Goal: Task Accomplishment & Management: Use online tool/utility

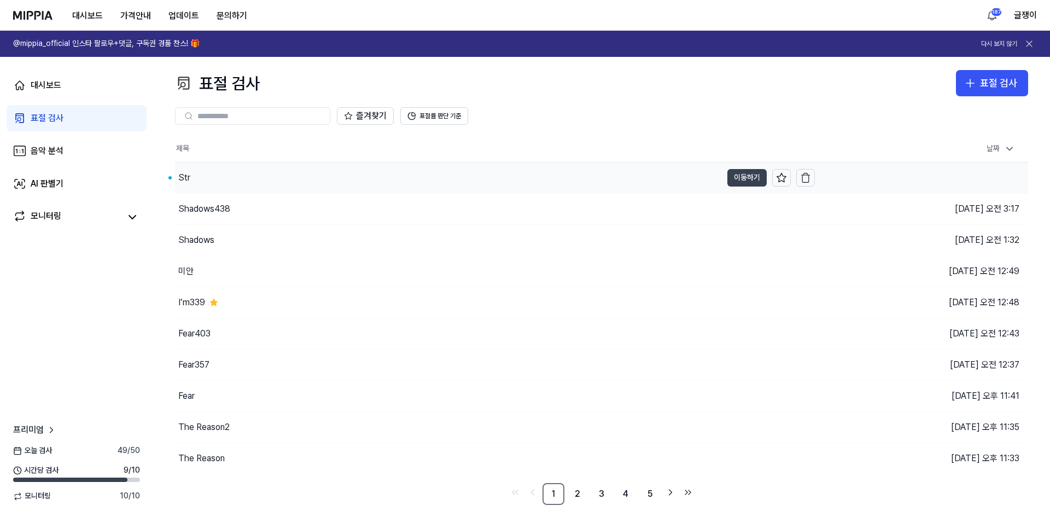
click at [749, 177] on button "이동하기" at bounding box center [746, 177] width 39 height 17
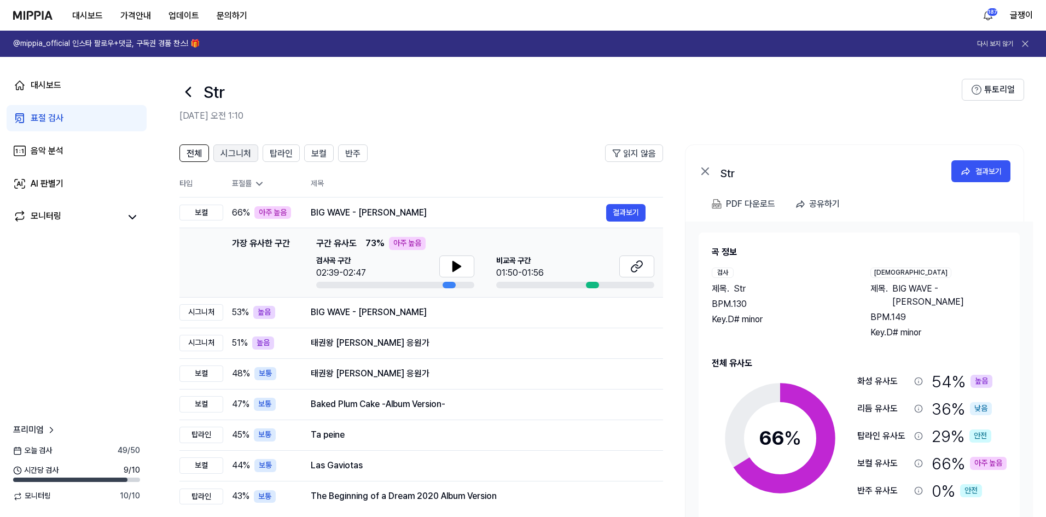
click at [235, 154] on span "시그니처" at bounding box center [235, 153] width 31 height 13
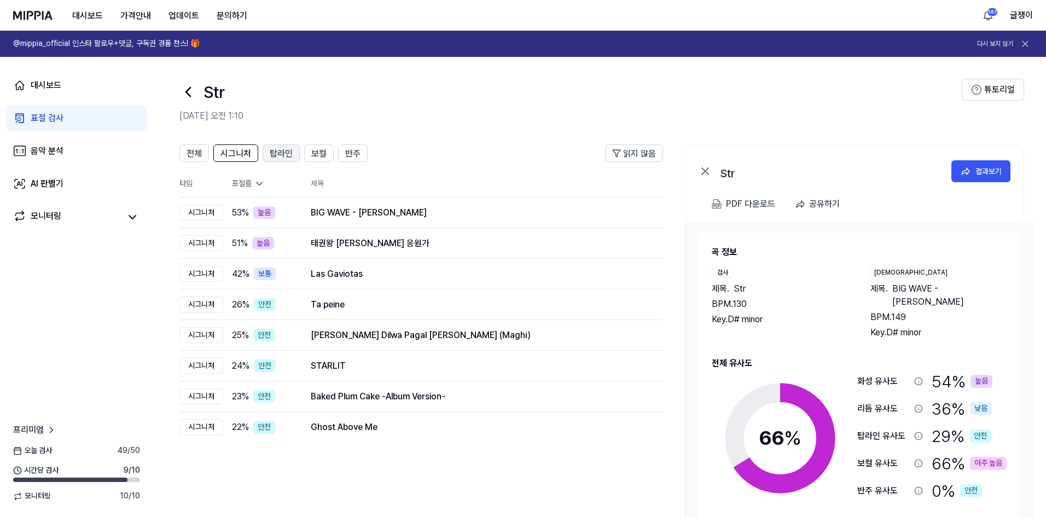
click at [277, 150] on span "탑라인" at bounding box center [281, 153] width 23 height 13
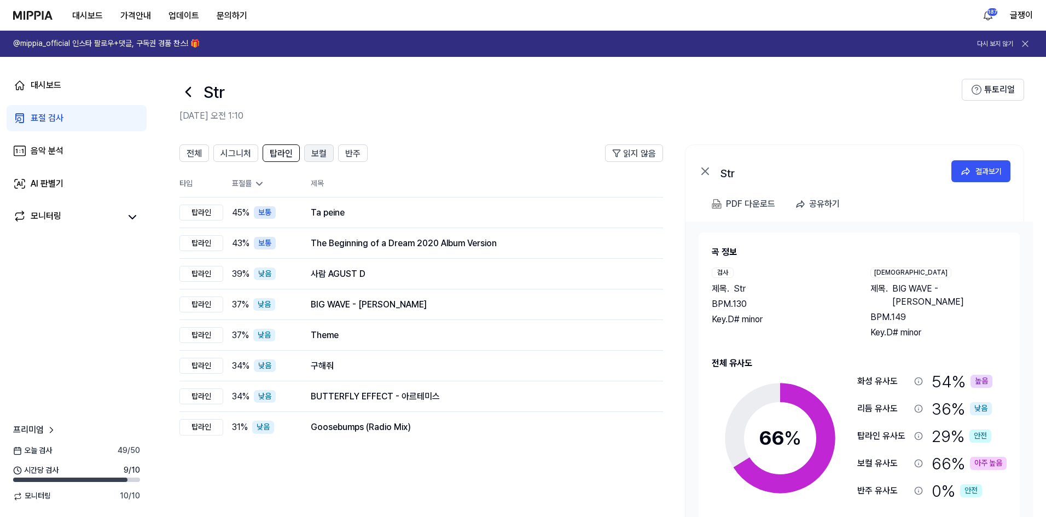
click at [316, 152] on span "보컬" at bounding box center [318, 153] width 15 height 13
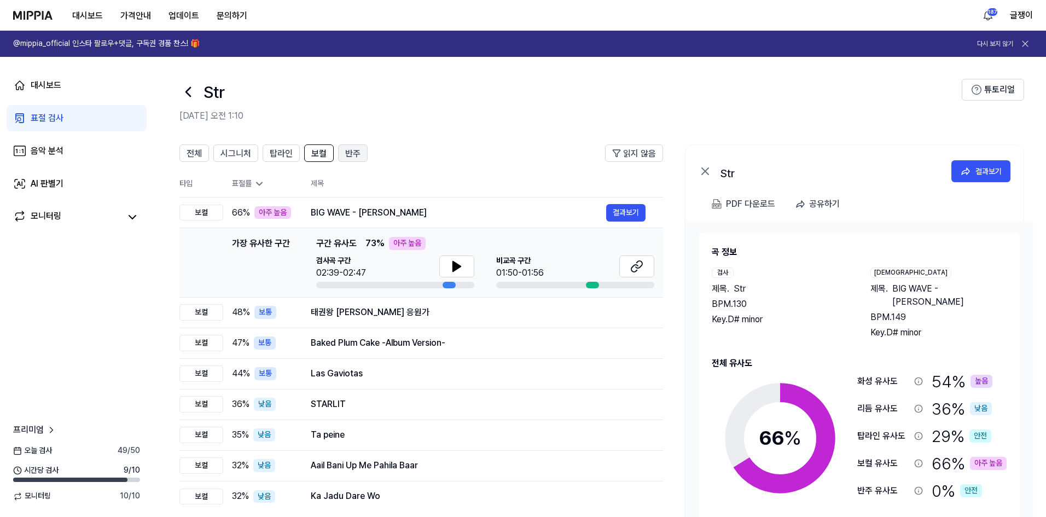
click at [347, 149] on span "반주" at bounding box center [352, 153] width 15 height 13
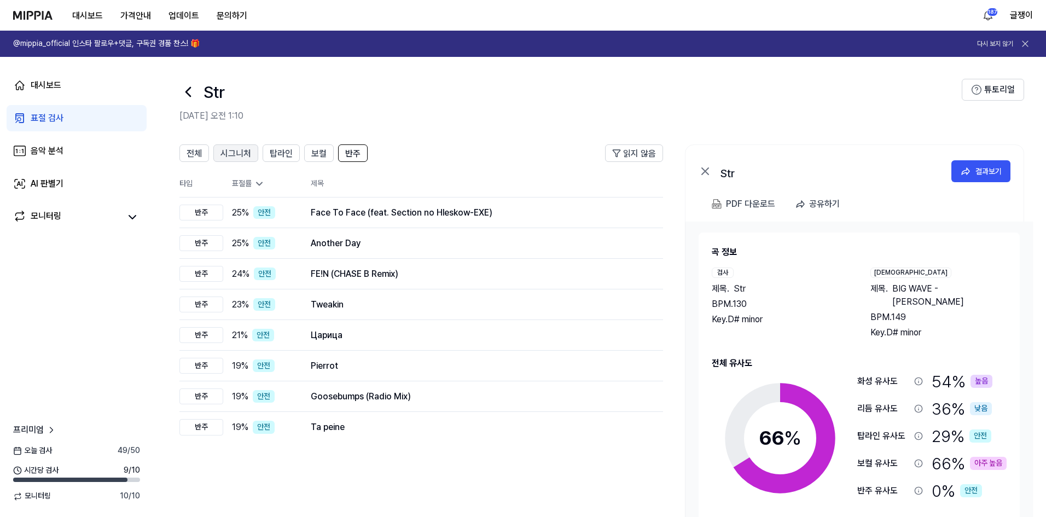
click at [225, 149] on span "시그니처" at bounding box center [235, 153] width 31 height 13
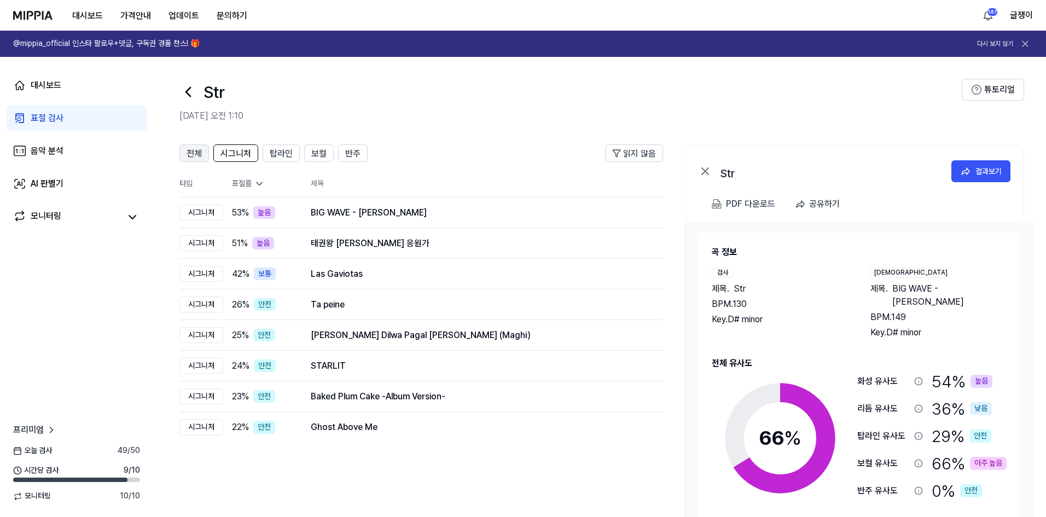
click at [185, 148] on button "전체" at bounding box center [194, 152] width 30 height 17
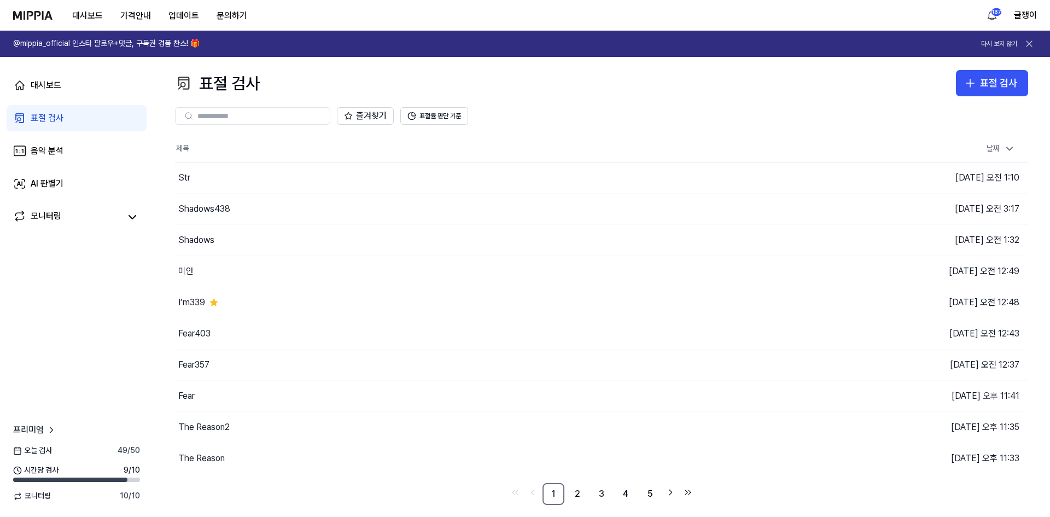
click at [7, 304] on div "대시보드 표절 검사 음악 분석 AI 판별기 모니터링 프리미엄 오늘 검사 49 / 50 시간당 검사 9 / 10 모니터링 10 / 10" at bounding box center [76, 287] width 153 height 460
click at [978, 79] on button "표절 검사" at bounding box center [992, 83] width 72 height 26
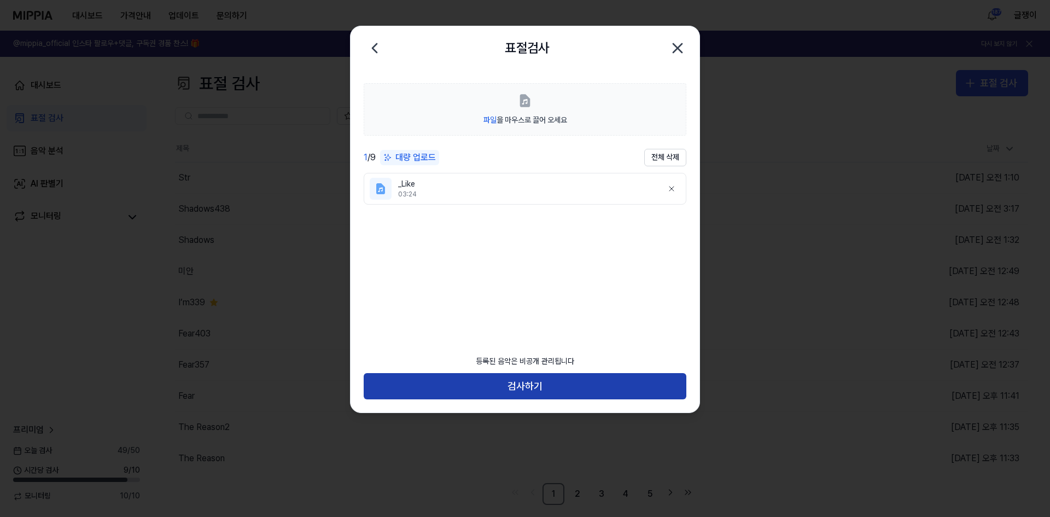
click at [524, 386] on button "검사하기" at bounding box center [525, 386] width 323 height 26
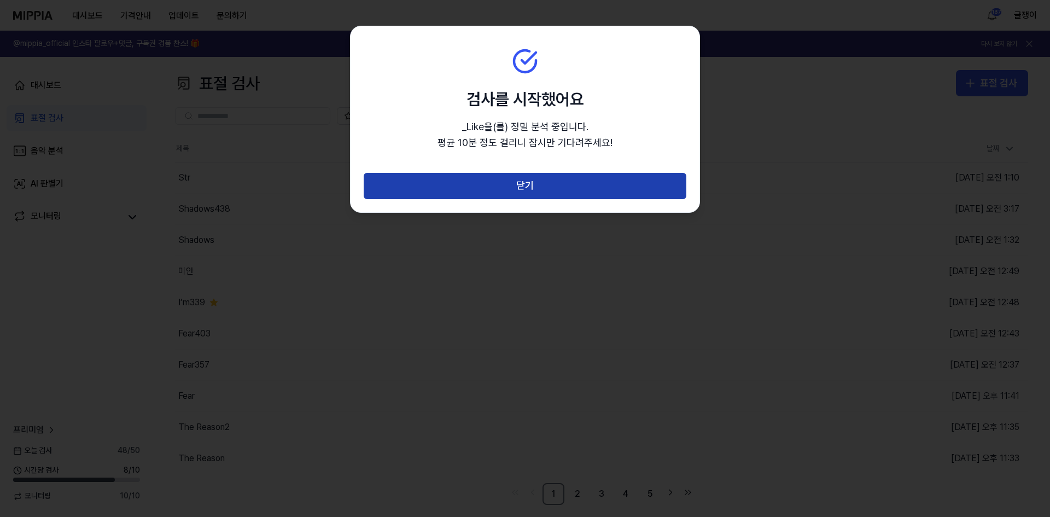
click at [531, 184] on button "닫기" at bounding box center [525, 186] width 323 height 26
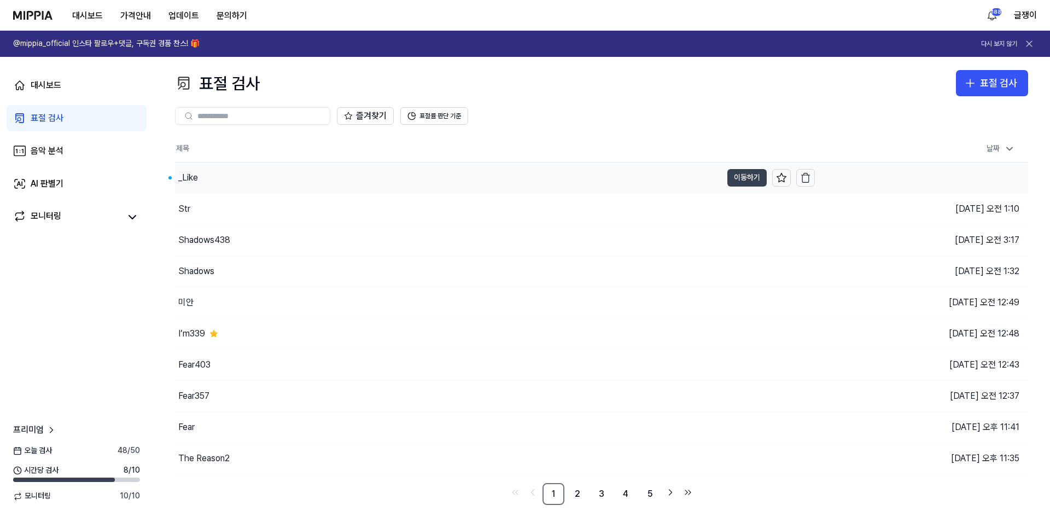
click at [734, 171] on button "이동하기" at bounding box center [746, 177] width 39 height 17
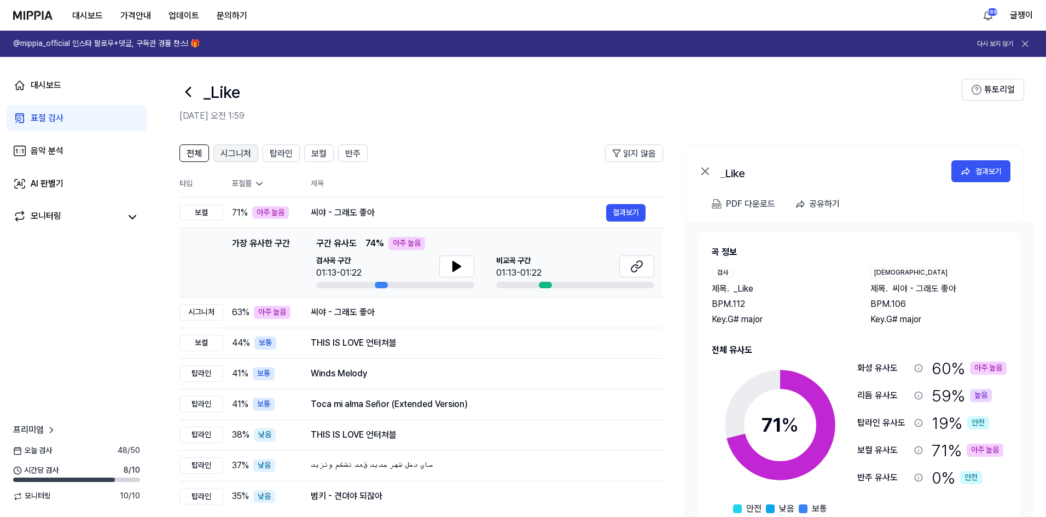
click at [241, 157] on span "시그니처" at bounding box center [235, 153] width 31 height 13
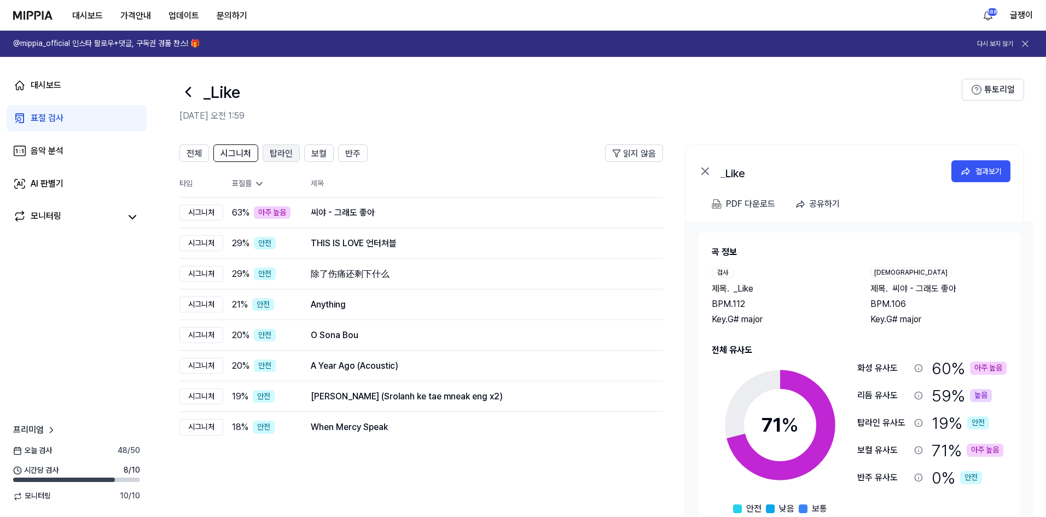
click at [278, 153] on span "탑라인" at bounding box center [281, 153] width 23 height 13
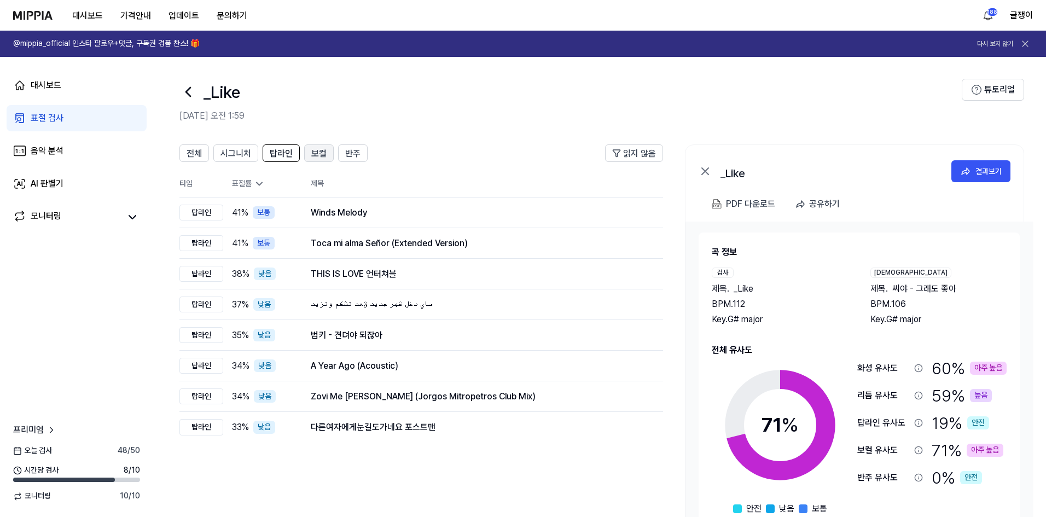
click at [318, 148] on span "보컬" at bounding box center [318, 153] width 15 height 13
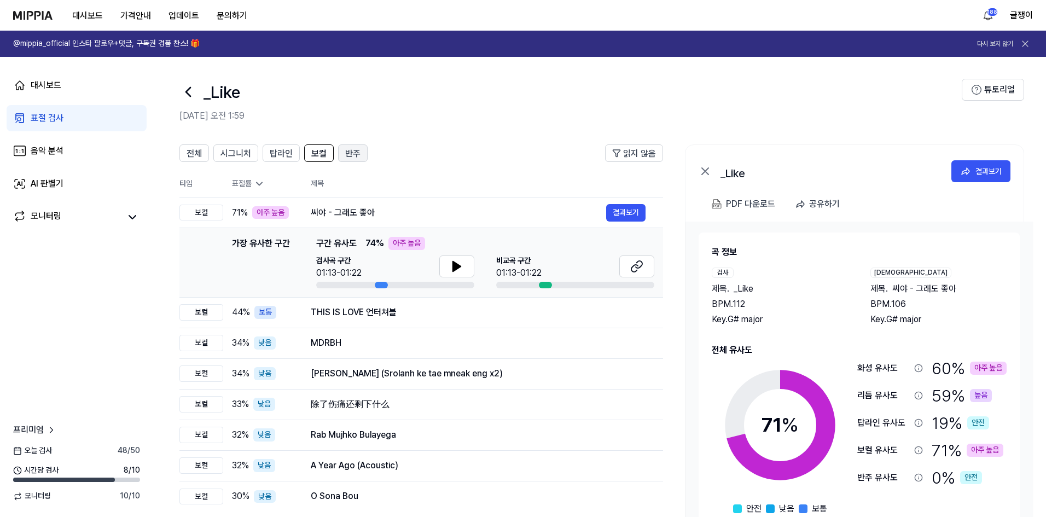
click at [352, 150] on span "반주" at bounding box center [352, 153] width 15 height 13
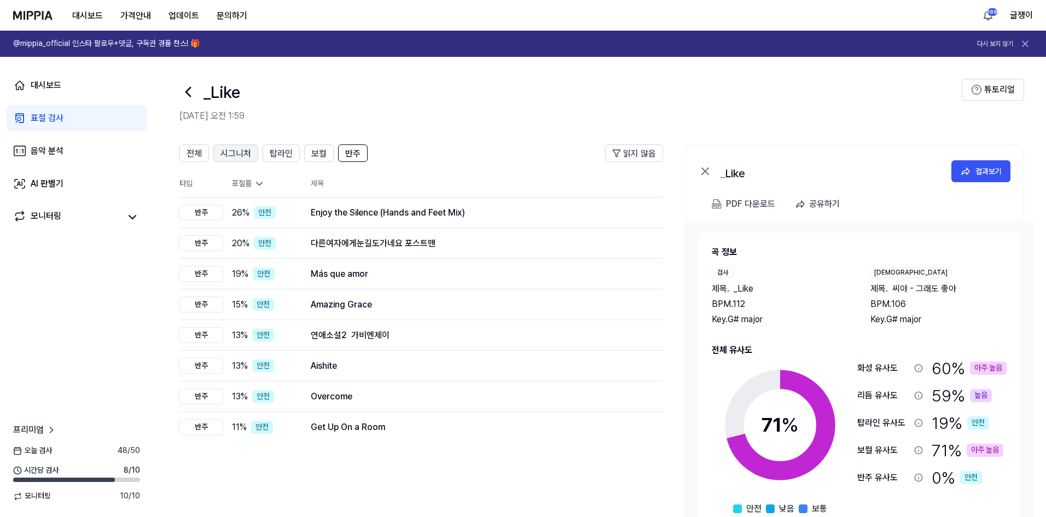
click at [230, 151] on span "시그니처" at bounding box center [235, 153] width 31 height 13
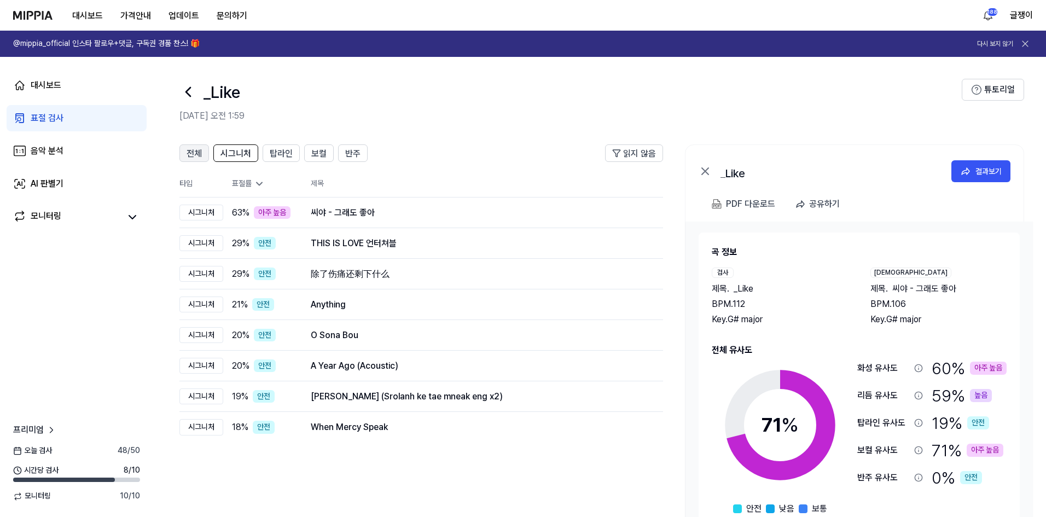
click at [188, 150] on span "전체" at bounding box center [193, 153] width 15 height 13
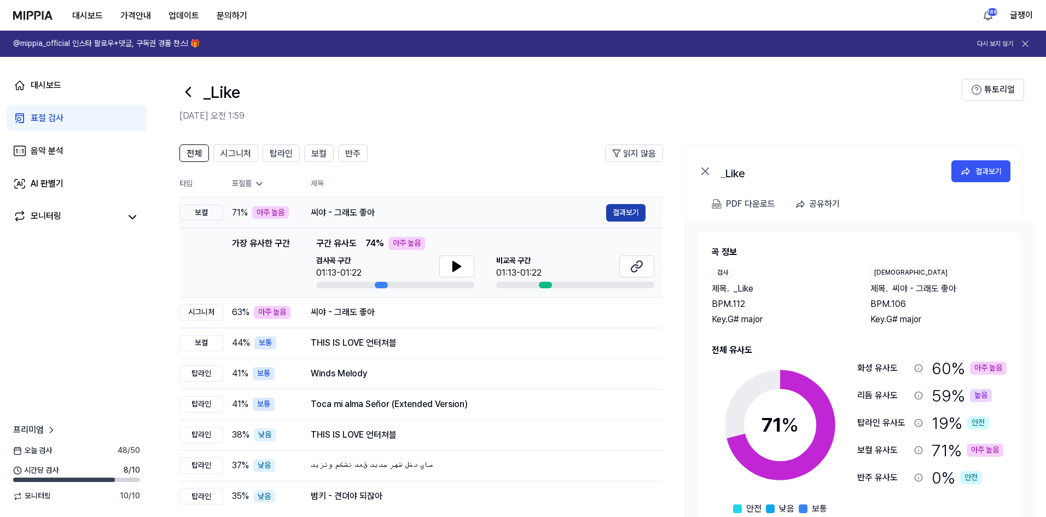
click at [618, 210] on button "결과보기" at bounding box center [625, 212] width 39 height 17
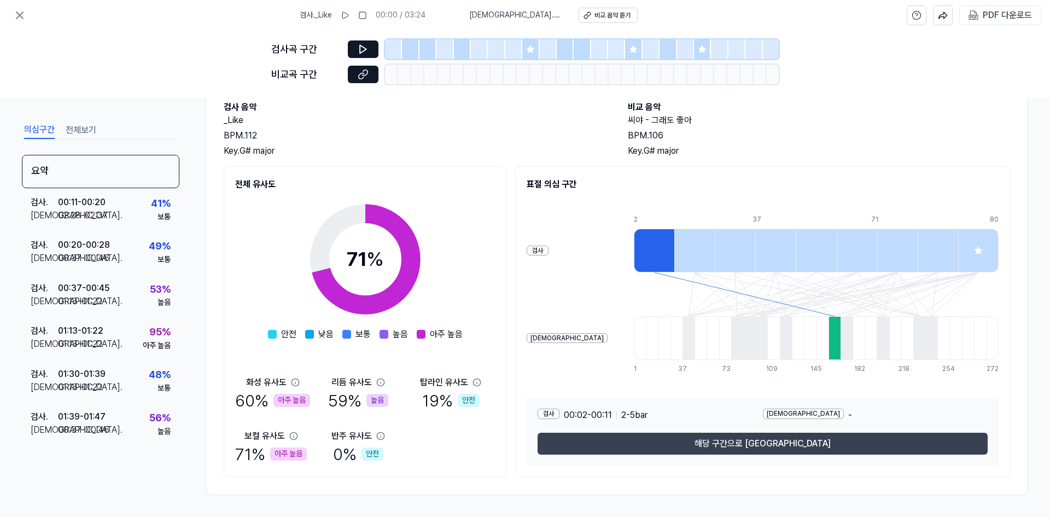
click at [757, 442] on button "해당 구간으로 [GEOGRAPHIC_DATA]" at bounding box center [763, 444] width 450 height 22
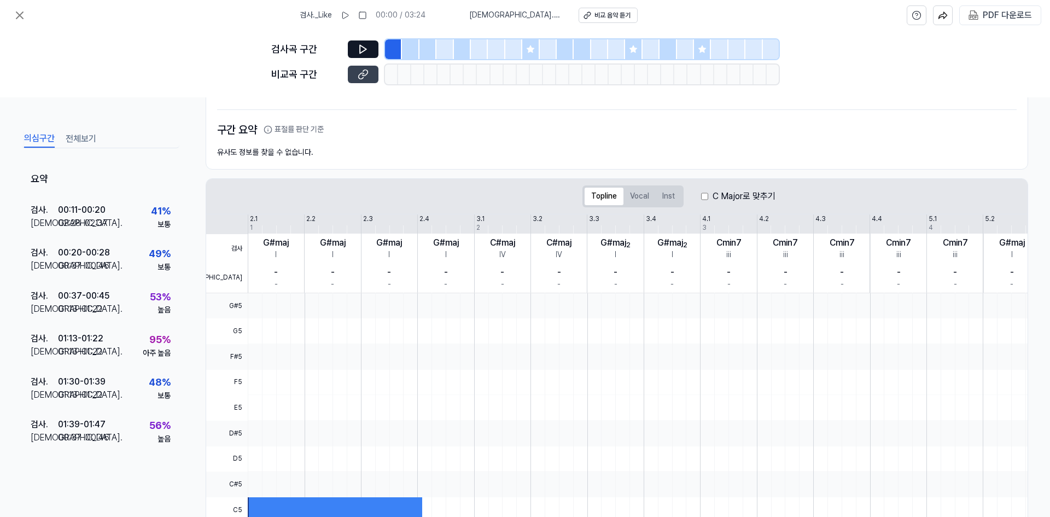
click at [366, 76] on icon at bounding box center [363, 74] width 11 height 11
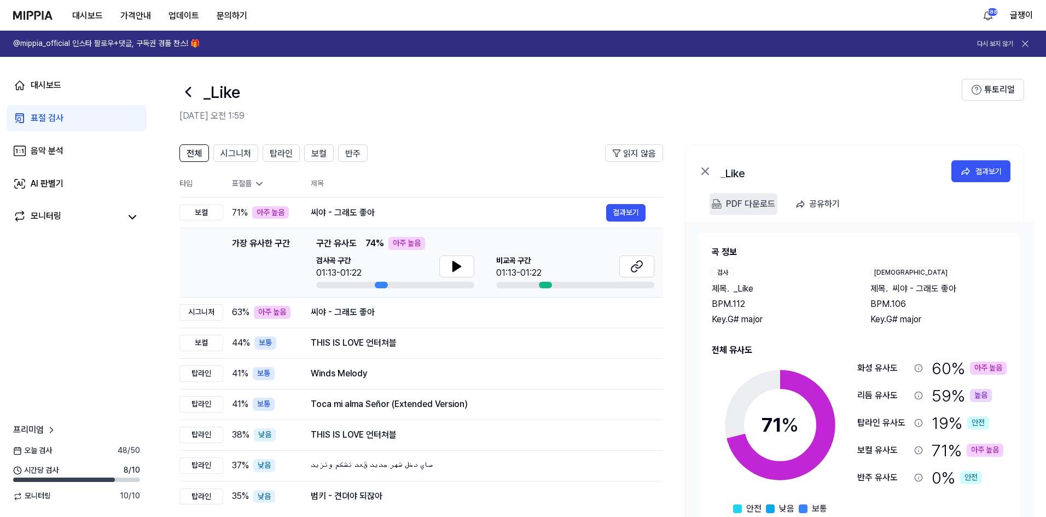
click at [740, 203] on div "PDF 다운로드" at bounding box center [750, 204] width 49 height 14
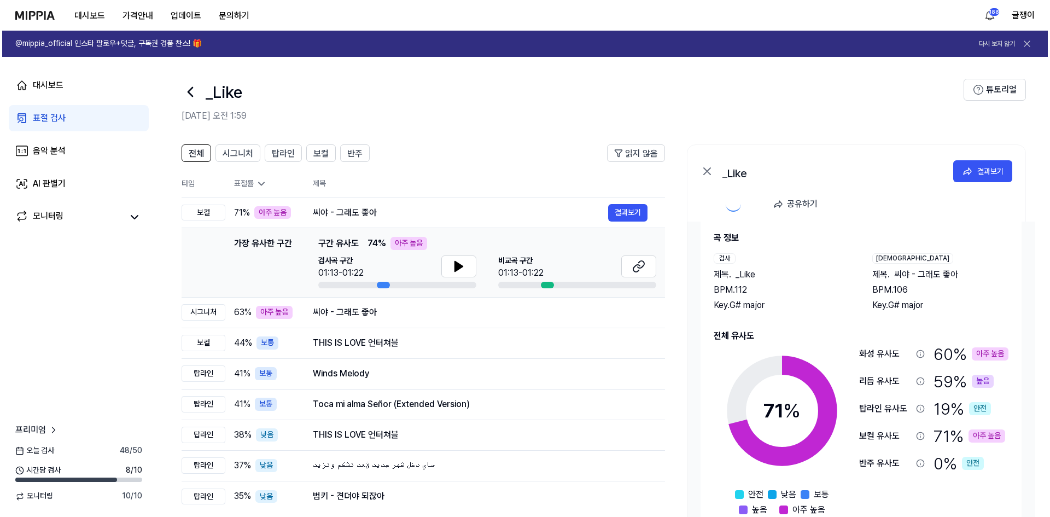
scroll to position [18, 0]
